Goal: Find contact information: Find contact information

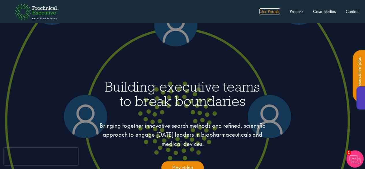
click at [267, 12] on link "Our People" at bounding box center [270, 11] width 21 height 6
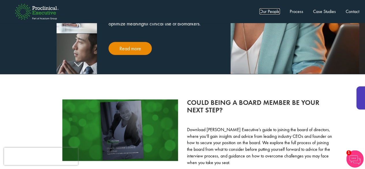
scroll to position [1255, 0]
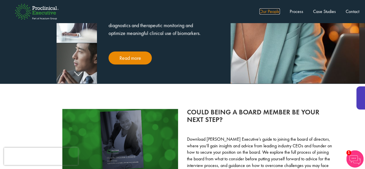
click at [273, 11] on link "Our People" at bounding box center [270, 11] width 21 height 6
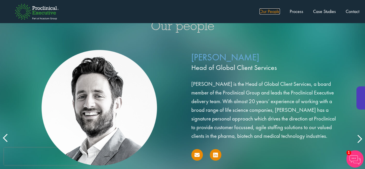
scroll to position [950, 0]
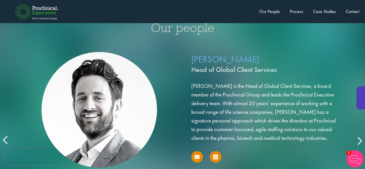
click at [6, 140] on icon at bounding box center [6, 140] width 0 height 0
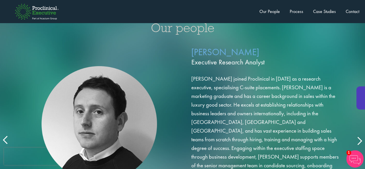
click at [6, 140] on icon at bounding box center [6, 140] width 0 height 0
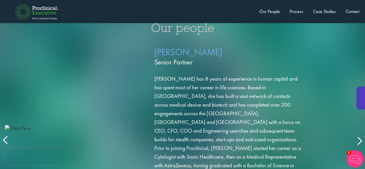
drag, startPoint x: 228, startPoint y: 54, endPoint x: 228, endPoint y: 49, distance: 5.5
click at [228, 49] on p "Claire Perry Senior Partner" at bounding box center [229, 57] width 149 height 23
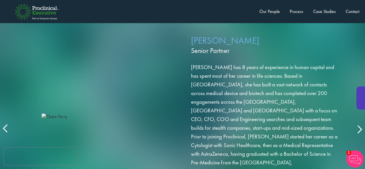
scroll to position [969, 0]
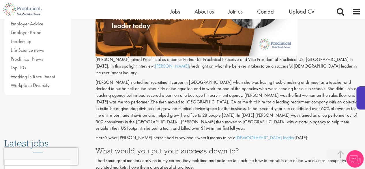
scroll to position [189, 0]
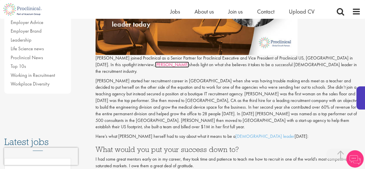
click at [155, 65] on link "Claire" at bounding box center [172, 65] width 34 height 6
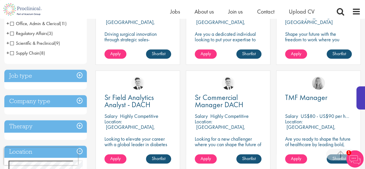
scroll to position [164, 0]
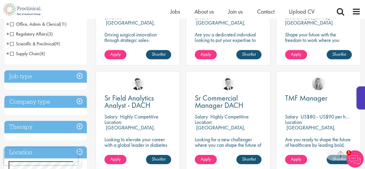
click at [82, 75] on h3 "Job type" at bounding box center [45, 76] width 83 height 12
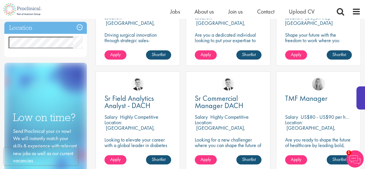
scroll to position [0, 0]
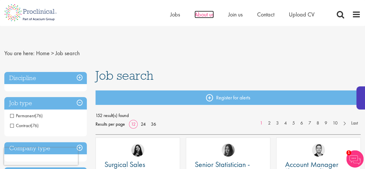
click at [207, 16] on span "About us" at bounding box center [204, 15] width 19 height 8
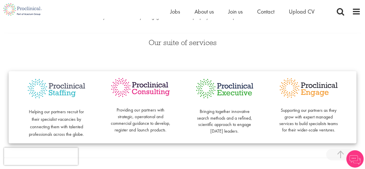
scroll to position [117, 0]
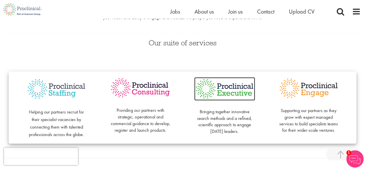
click at [234, 92] on img at bounding box center [224, 88] width 61 height 23
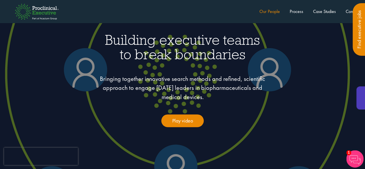
click at [271, 11] on link "Our People" at bounding box center [270, 11] width 21 height 6
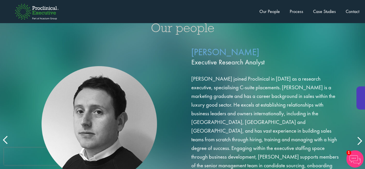
scroll to position [983, 0]
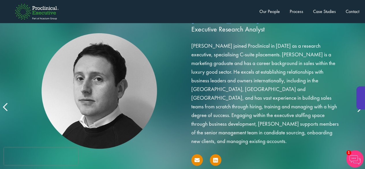
click at [6, 107] on icon at bounding box center [6, 107] width 0 height 0
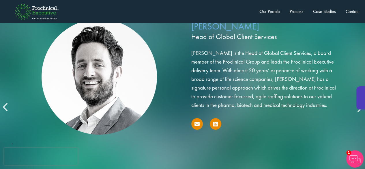
click at [6, 107] on icon at bounding box center [6, 107] width 0 height 0
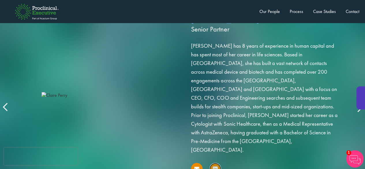
click at [215, 166] on icon at bounding box center [215, 168] width 5 height 5
